Goal: Information Seeking & Learning: Find specific fact

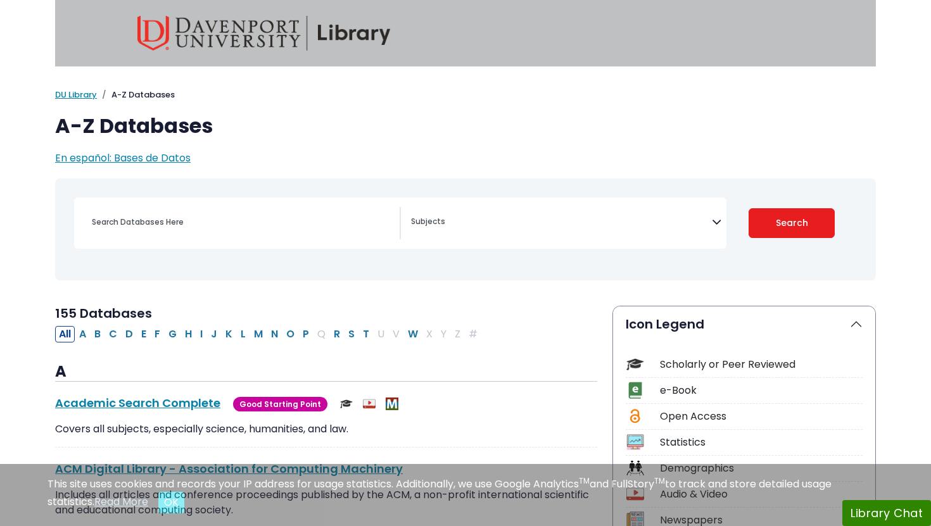
select select "Database Subject Filter"
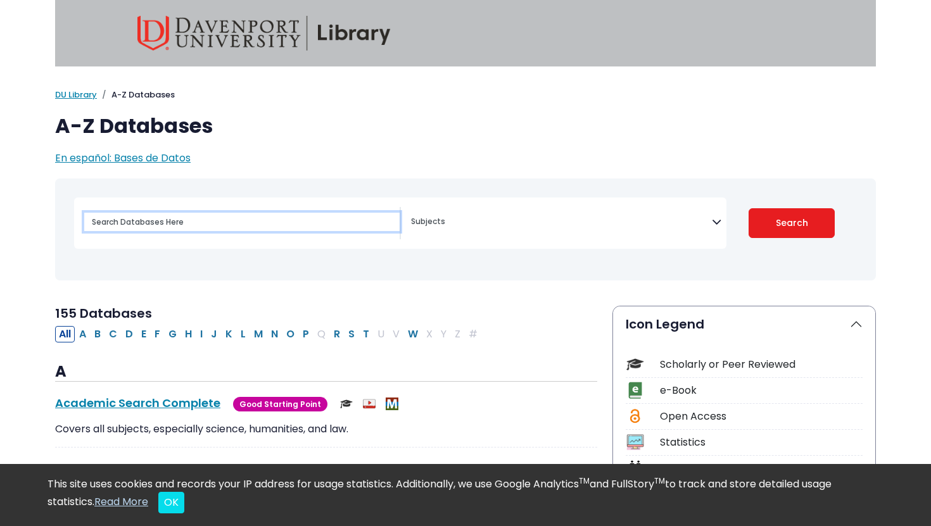
click at [182, 229] on input "Search database by title or keyword" at bounding box center [241, 222] width 315 height 18
type input "cinhal"
click at [749, 208] on button "Search" at bounding box center [792, 223] width 87 height 30
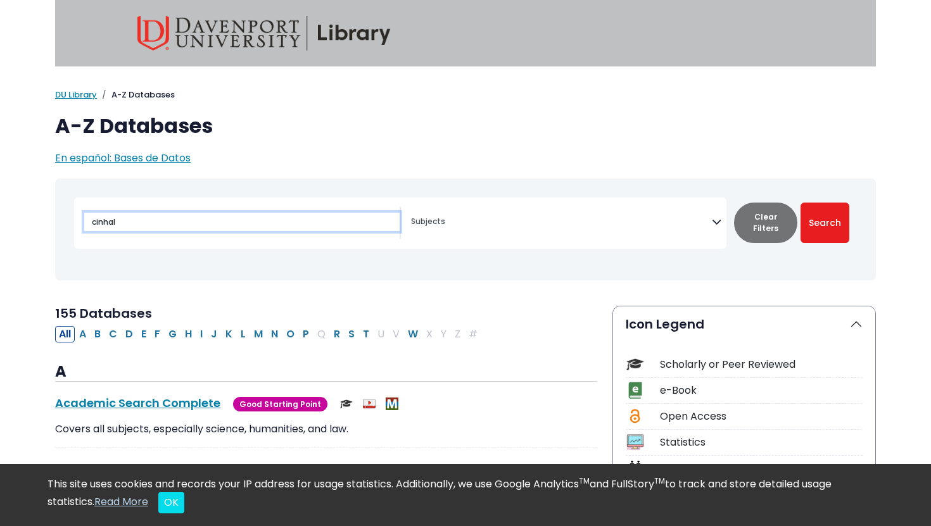
select select "Database Subject Filter"
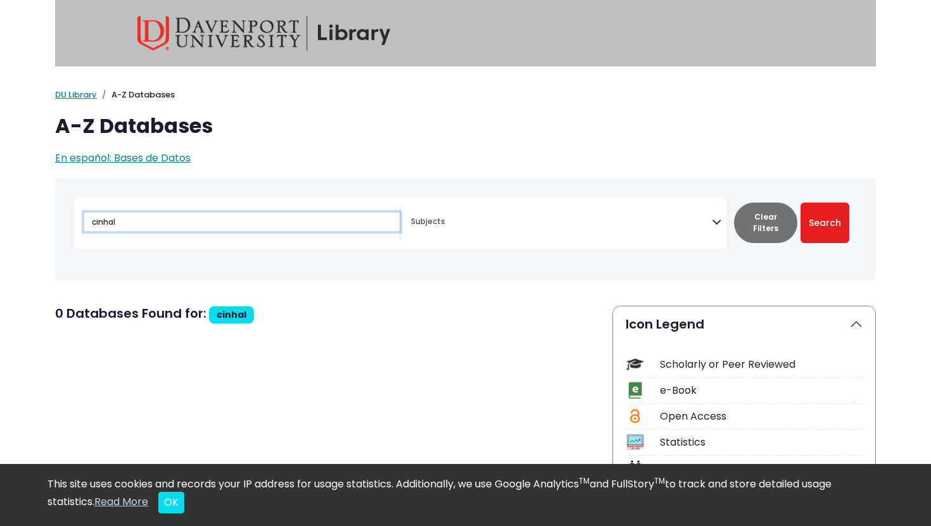
drag, startPoint x: 140, startPoint y: 220, endPoint x: 67, endPoint y: 214, distance: 73.1
click at [67, 214] on div "cinhal Advertising" at bounding box center [466, 230] width 806 height 92
click at [103, 270] on div "[MEDICAL_DATA] Guide" at bounding box center [466, 230] width 806 height 92
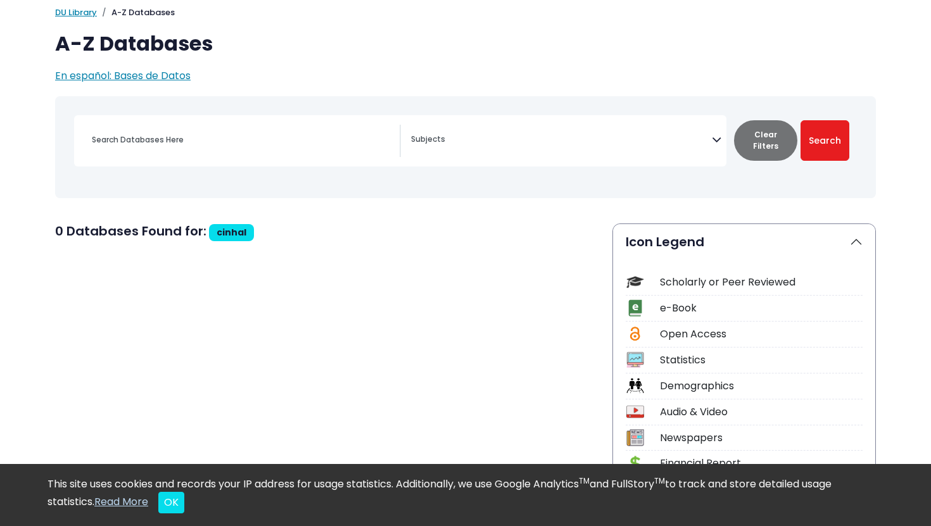
scroll to position [95, 0]
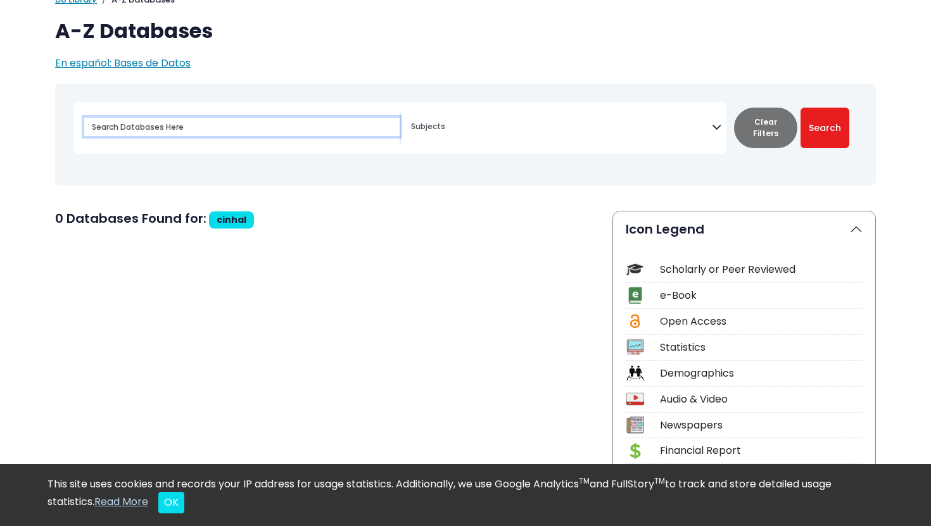
click at [200, 128] on input "Search database by title or keyword" at bounding box center [241, 127] width 315 height 18
type input "ci"
click at [801, 108] on button "Search" at bounding box center [825, 128] width 49 height 41
select select "Database Subject Filter"
type input "c"
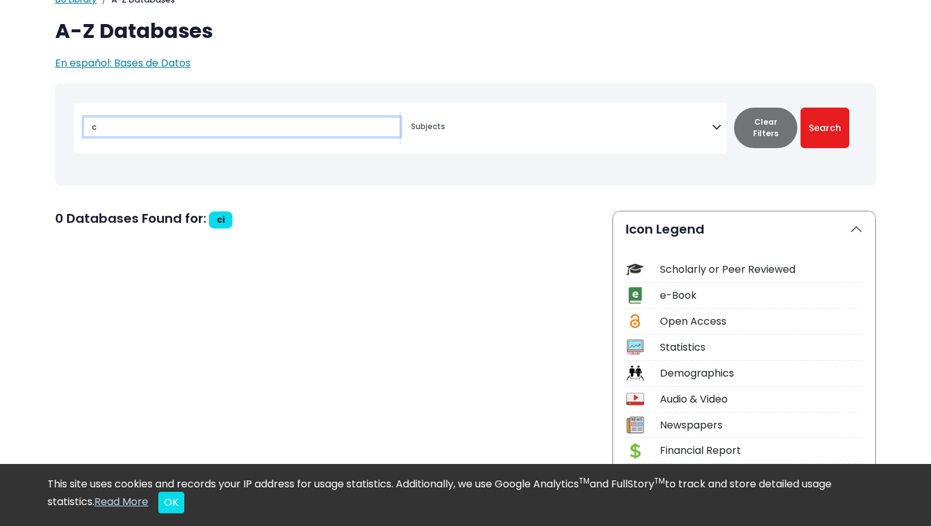
click at [801, 108] on button "Search" at bounding box center [825, 128] width 49 height 41
select select "Database Subject Filter"
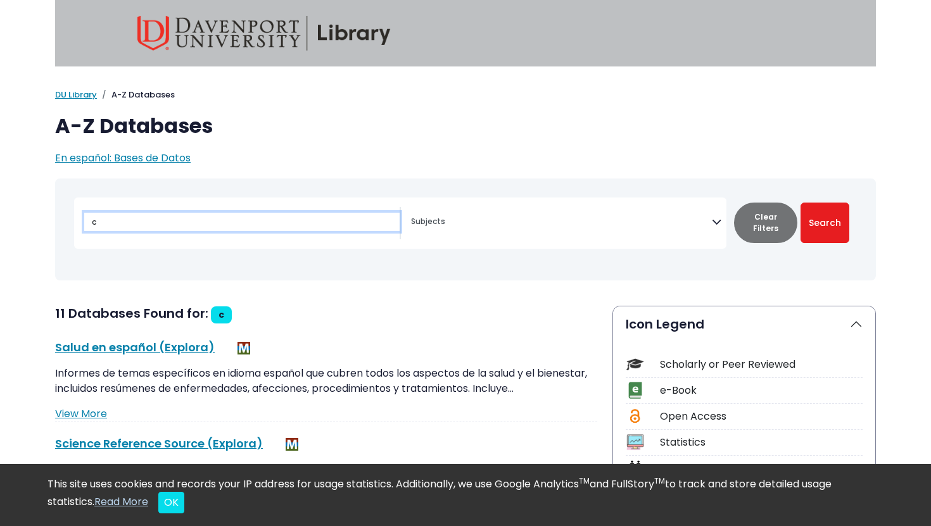
drag, startPoint x: 161, startPoint y: 224, endPoint x: 79, endPoint y: 220, distance: 82.4
click at [79, 220] on div "c" at bounding box center [237, 223] width 327 height 32
click at [162, 296] on div "Toggle search filters navigation [MEDICAL_DATA] Guide" at bounding box center [466, 239] width 836 height 121
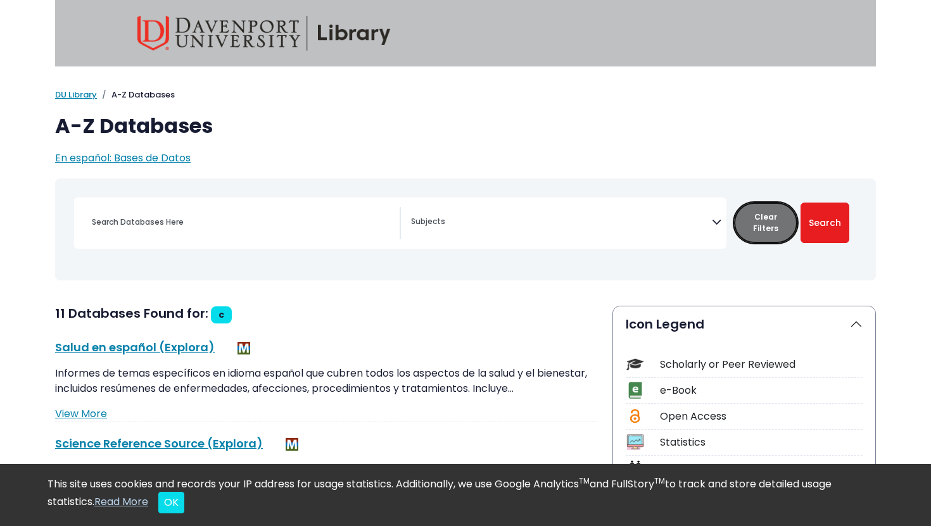
click at [768, 219] on button "Clear Filters" at bounding box center [765, 223] width 63 height 41
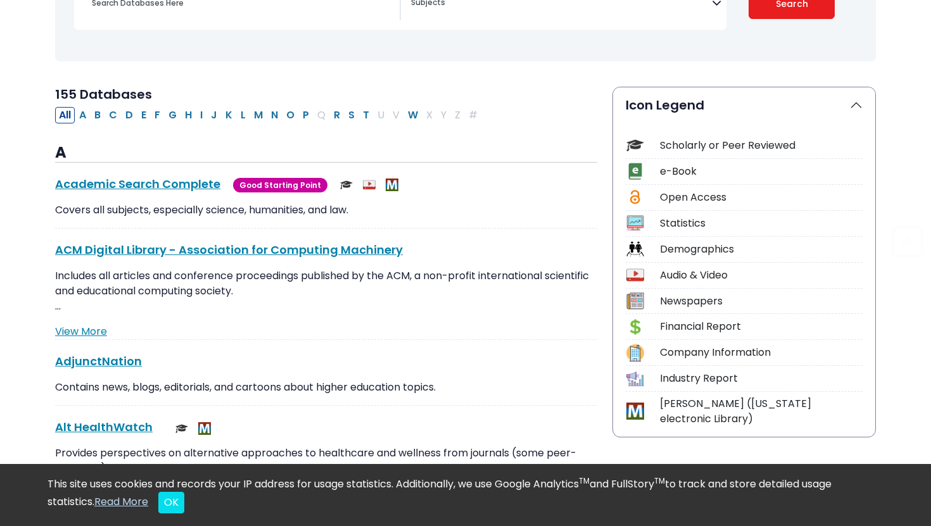
scroll to position [232, 0]
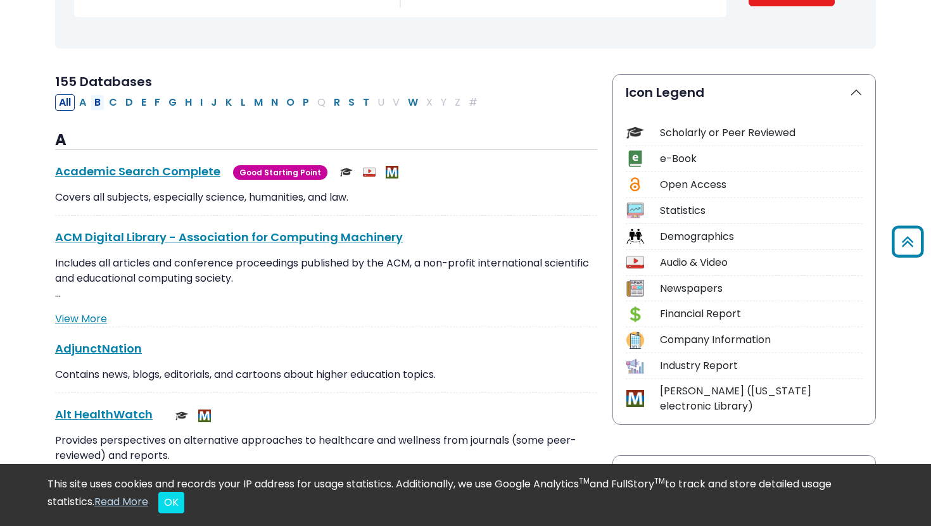
click at [100, 101] on button "B" at bounding box center [98, 102] width 14 height 16
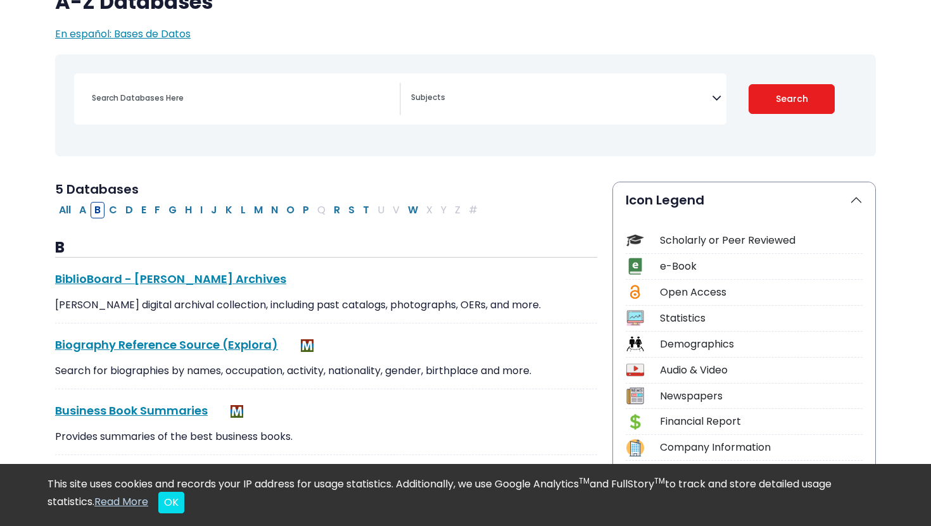
scroll to position [129, 0]
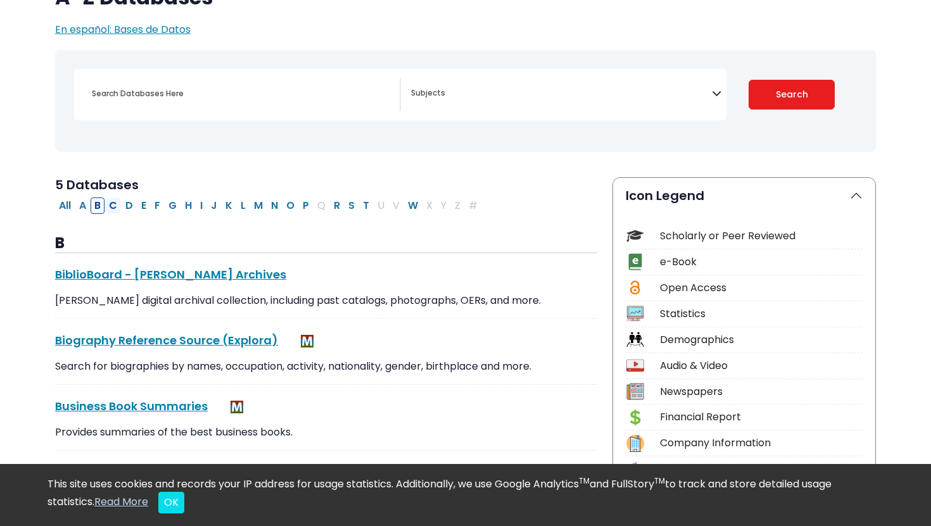
click at [117, 208] on button "C" at bounding box center [113, 206] width 16 height 16
select select "Database Subject Filter"
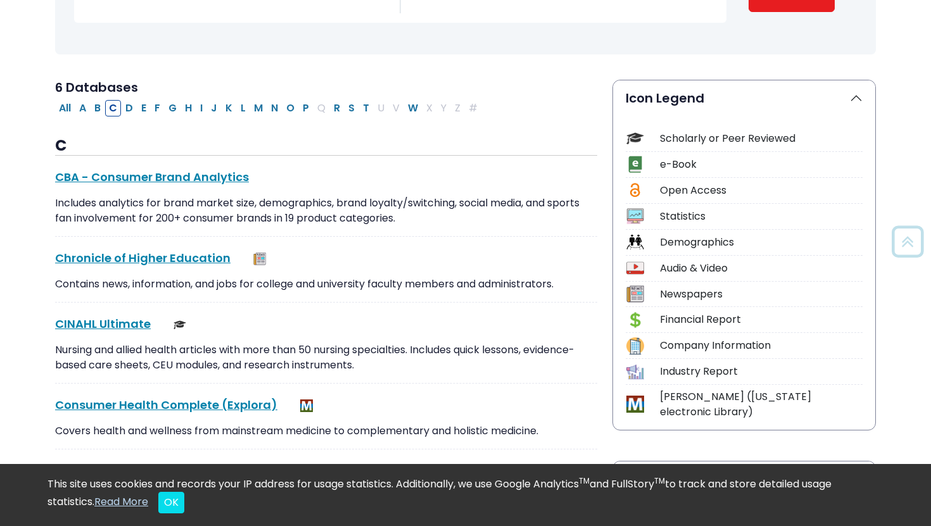
scroll to position [236, 0]
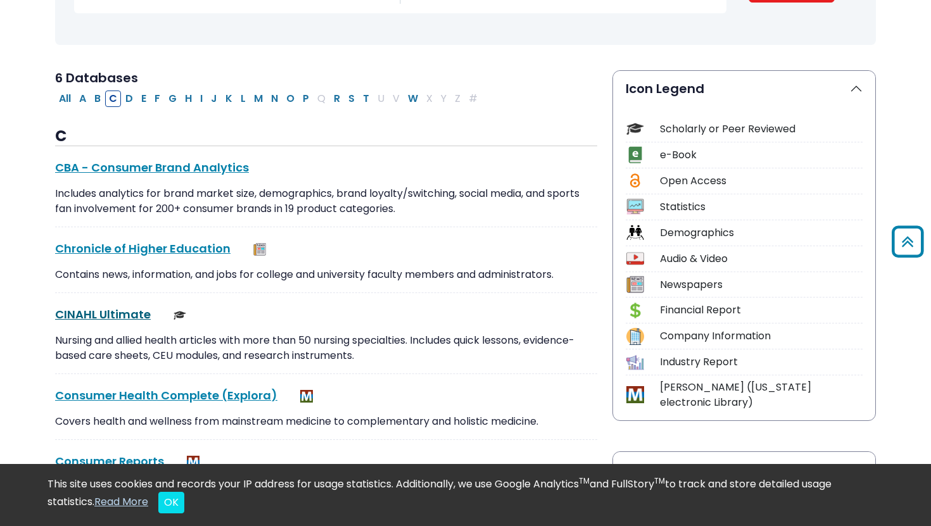
click at [129, 312] on link "CINAHL Ultimate This link opens in a new window" at bounding box center [103, 315] width 96 height 16
